Goal: Task Accomplishment & Management: Manage account settings

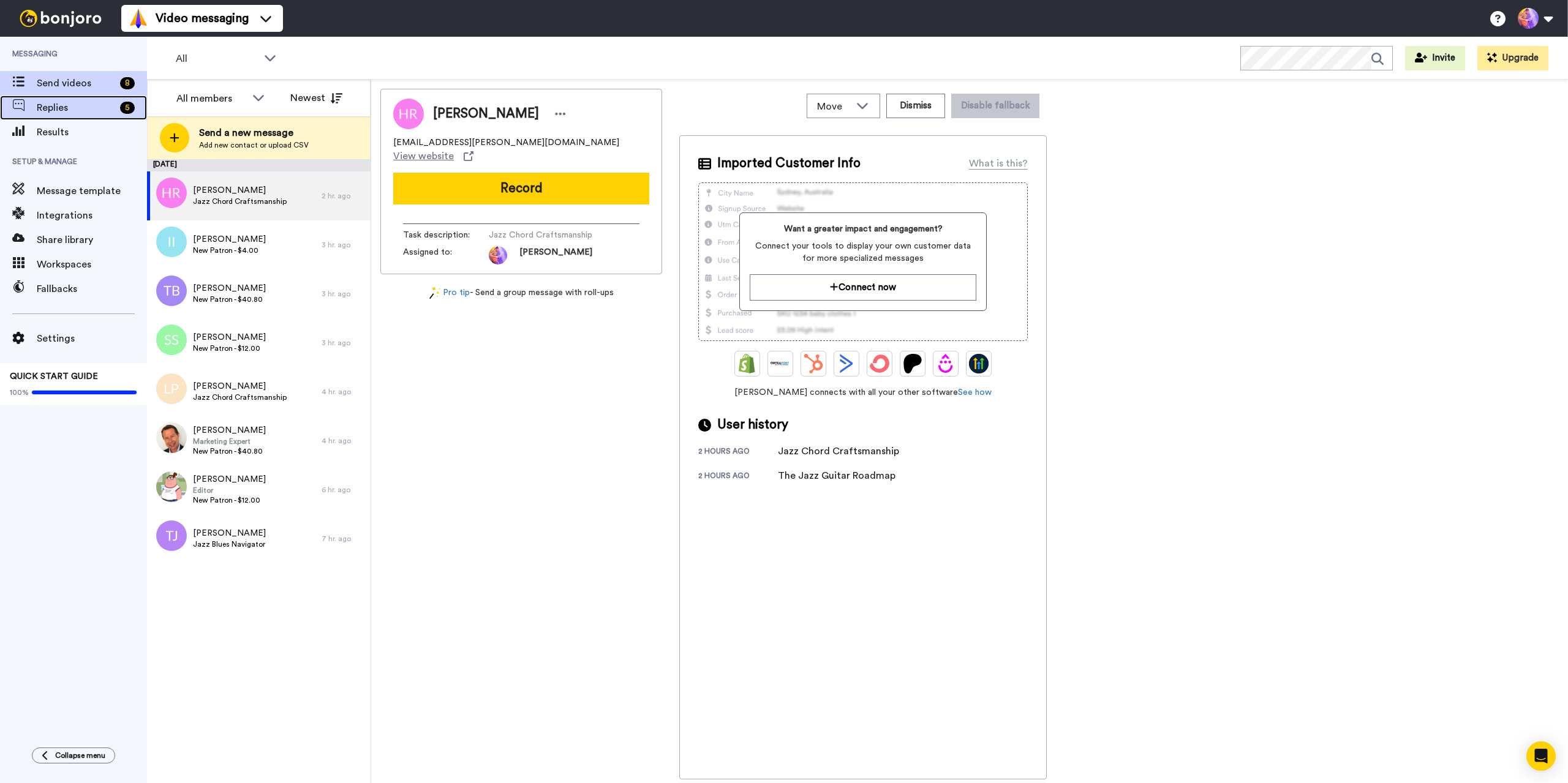
click at [74, 107] on span "Replies" at bounding box center [76, 107] width 78 height 15
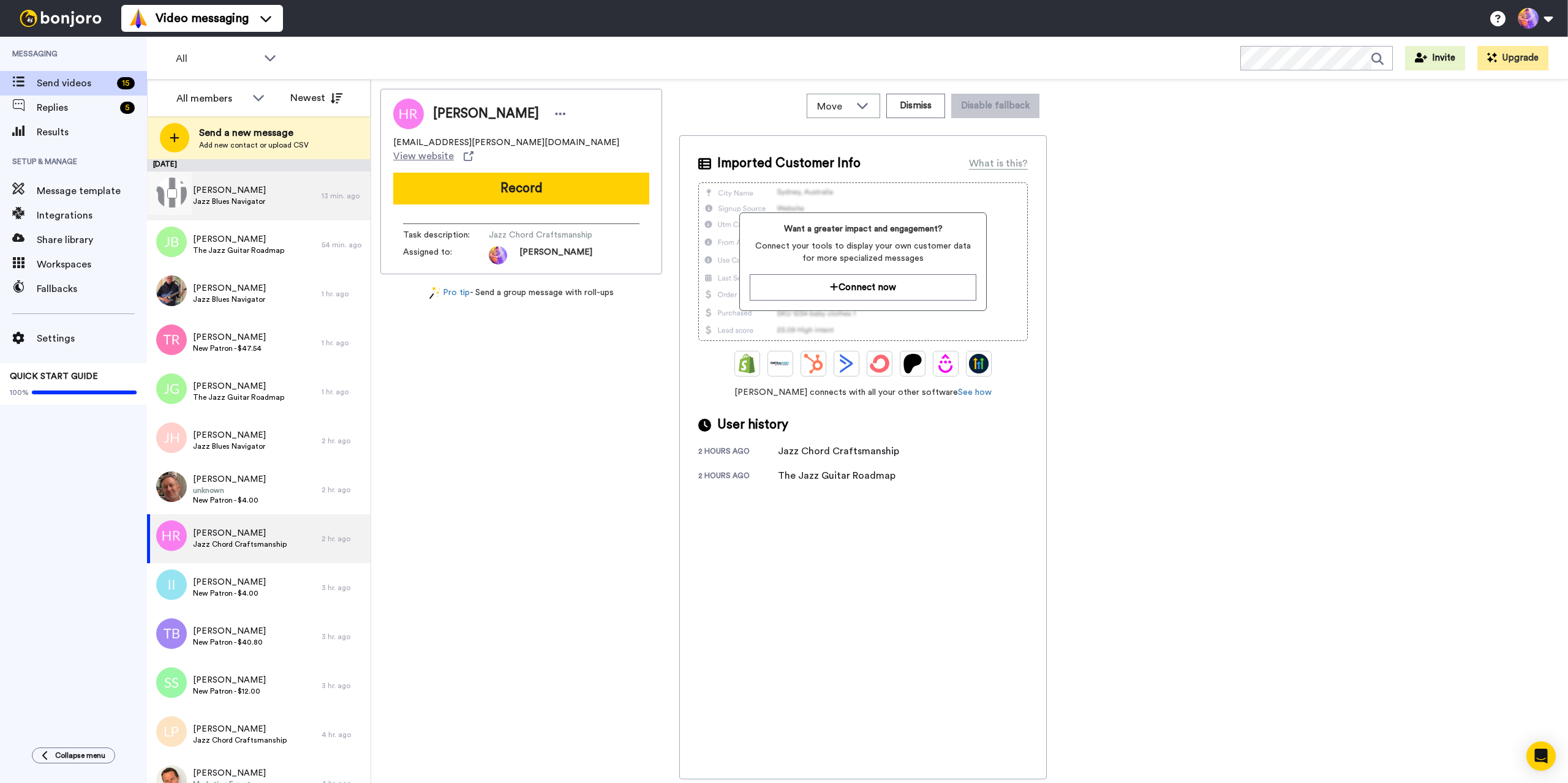
click at [228, 191] on span "Rüdiger Zimmer" at bounding box center [229, 190] width 73 height 12
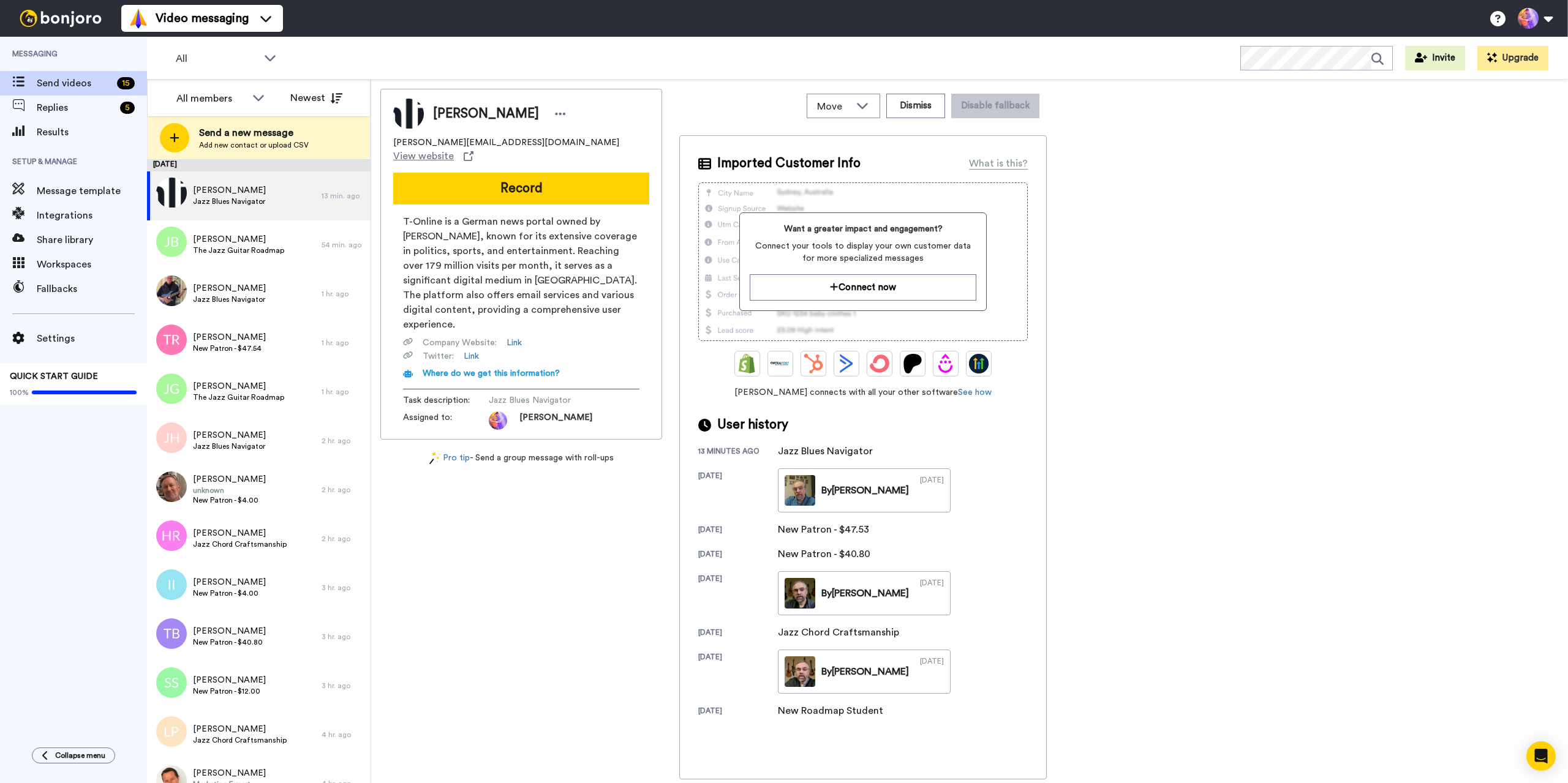
click at [1417, 336] on div "Rüdiger Zimmer ruediger-zimmer@t-online.de View website Record T-Online is a Ge…" at bounding box center [969, 434] width 1178 height 691
click at [60, 107] on span "Replies" at bounding box center [76, 107] width 78 height 15
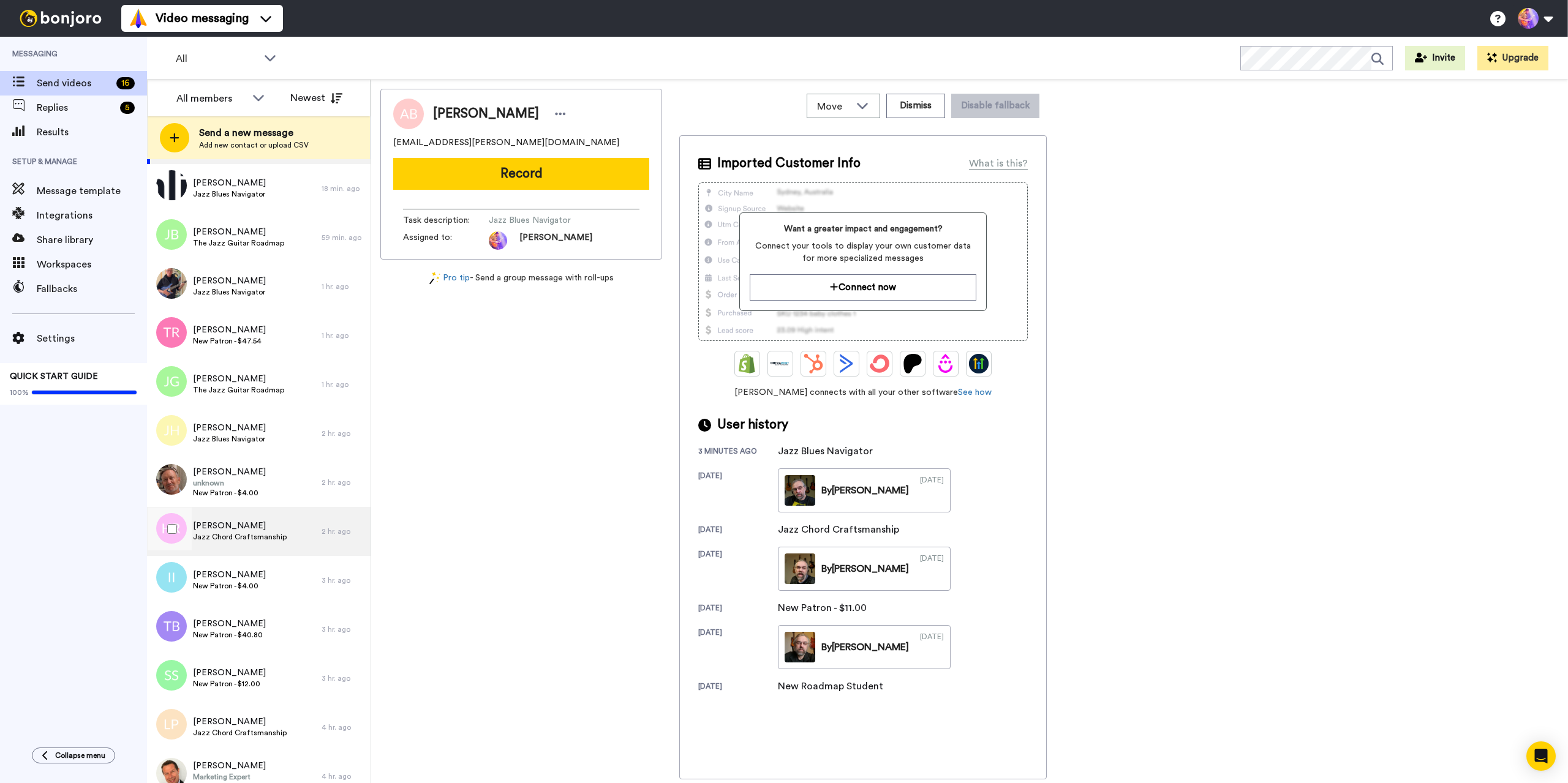
scroll to position [172, 0]
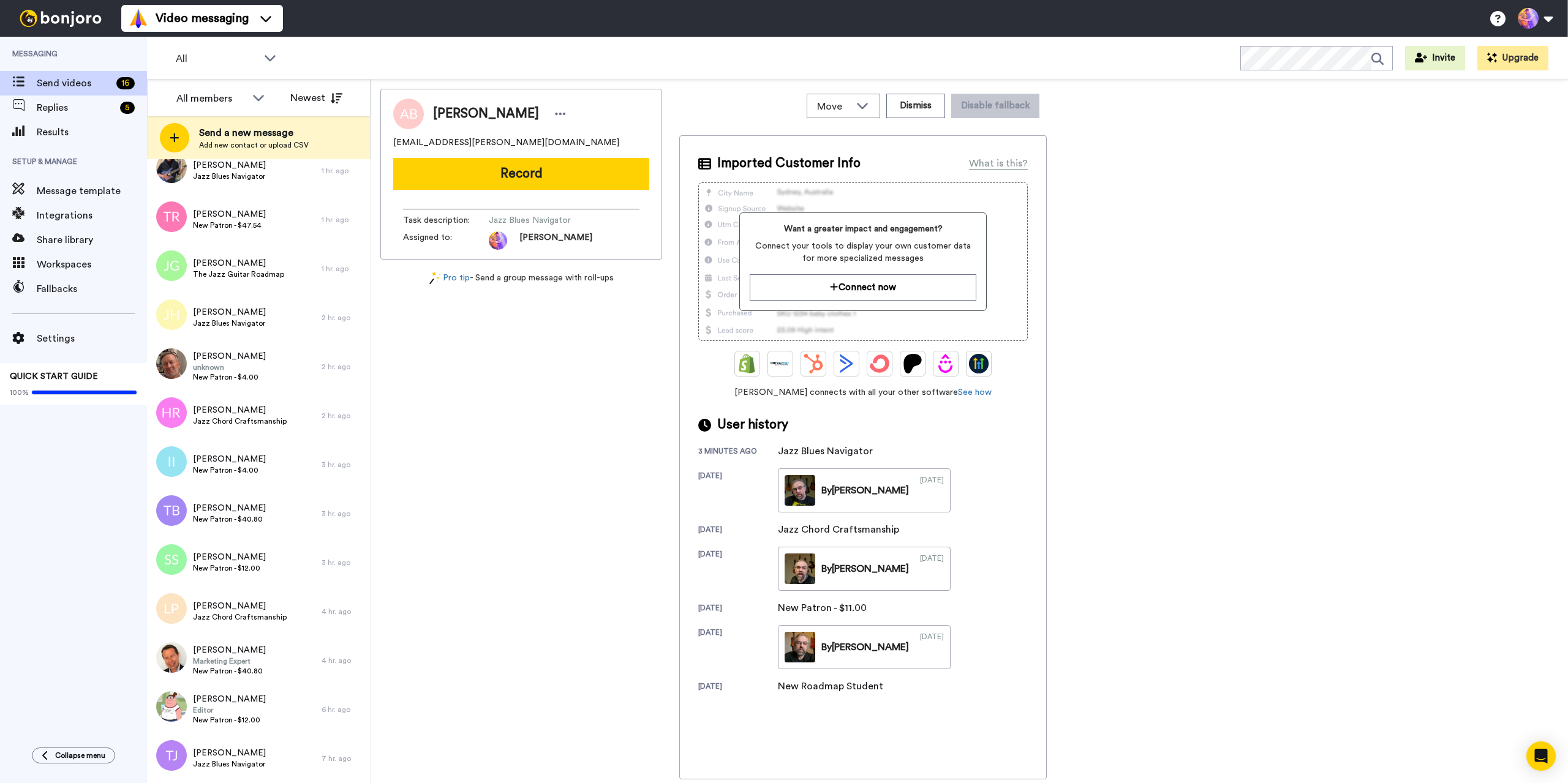
drag, startPoint x: 489, startPoint y: 693, endPoint x: 454, endPoint y: 703, distance: 36.4
click at [486, 694] on div "Andreas Broschart andreas.broschart@gmail.com Record Task description : Jazz Bl…" at bounding box center [521, 434] width 282 height 691
click at [67, 104] on span "Replies" at bounding box center [76, 107] width 78 height 15
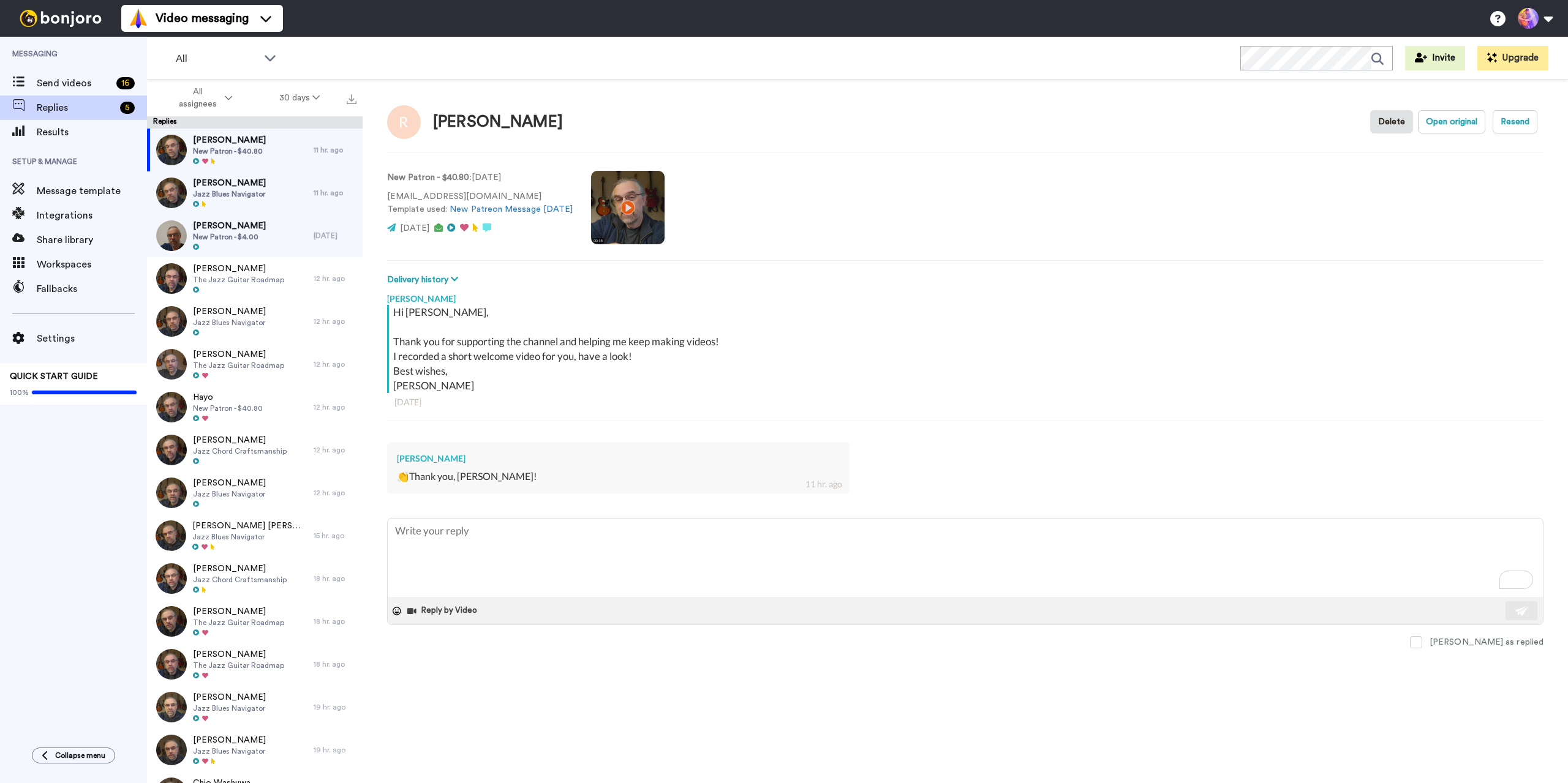
click at [1475, 649] on div "[PERSON_NAME] Open original Resend New Patron - $40.80 : [DATE] [EMAIL_ADDRESS]…" at bounding box center [964, 453] width 1205 height 746
type textarea "x"
